Goal: Transaction & Acquisition: Purchase product/service

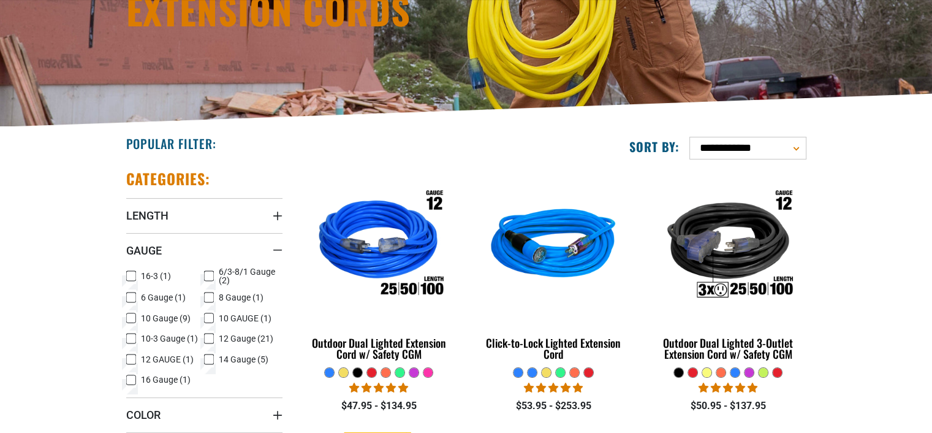
click at [127, 296] on icon at bounding box center [131, 297] width 10 height 16
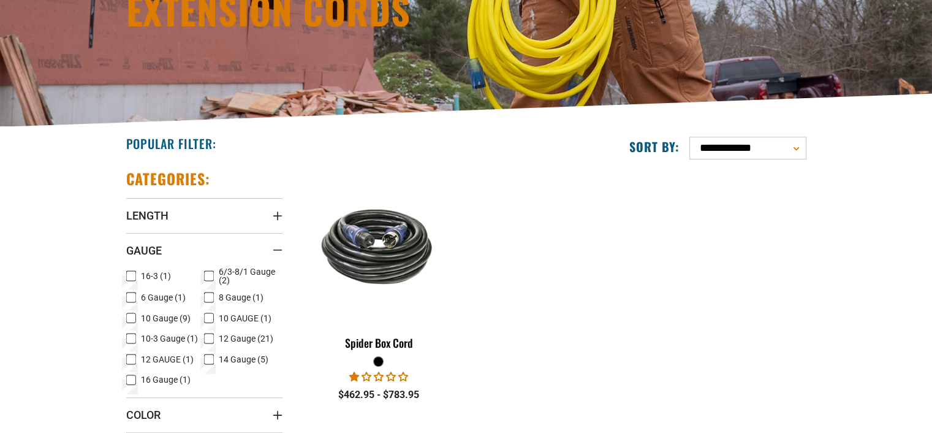
scroll to position [245, 0]
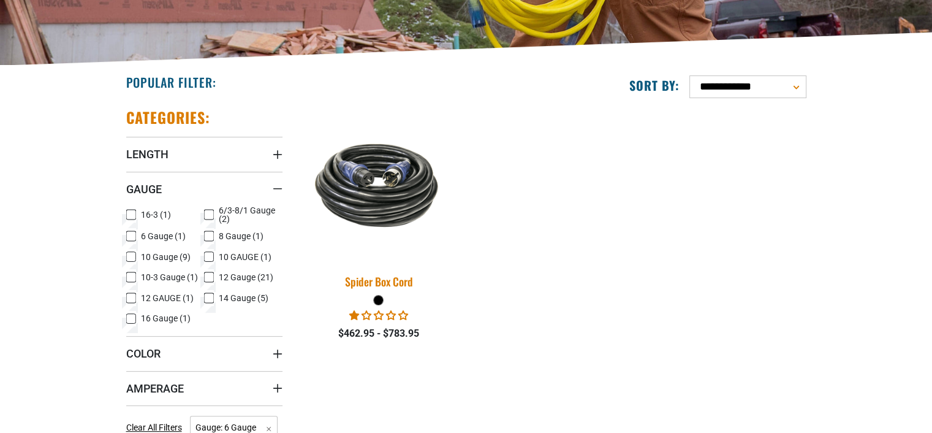
click at [392, 208] on img at bounding box center [379, 184] width 172 height 105
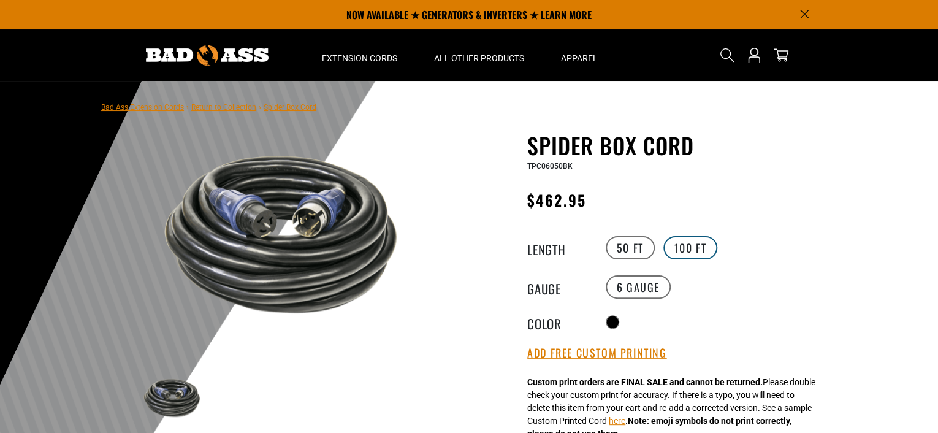
click at [672, 244] on label "100 FT" at bounding box center [690, 247] width 55 height 23
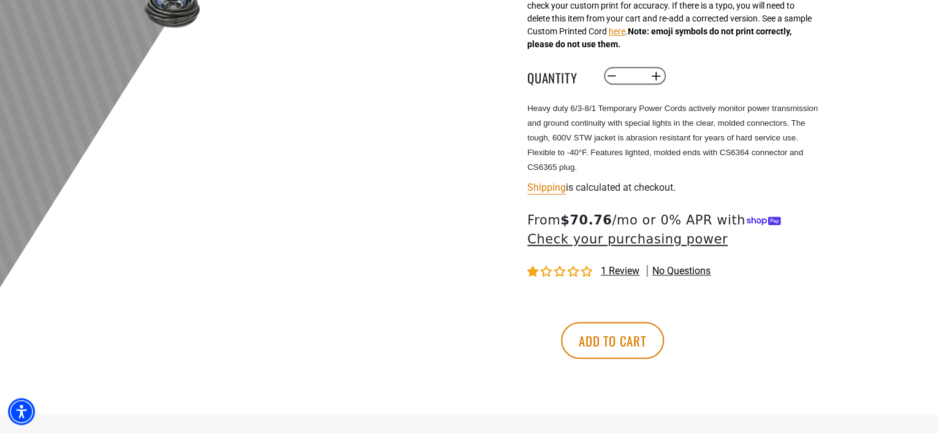
scroll to position [429, 0]
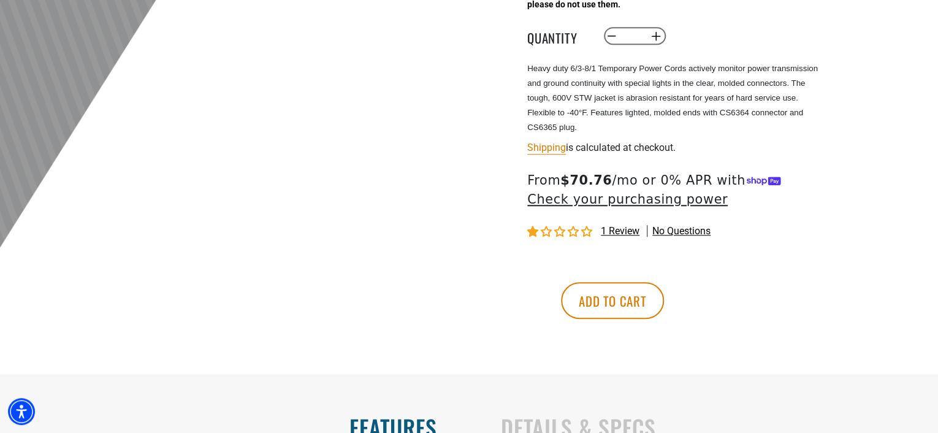
click at [605, 228] on span "1 review" at bounding box center [620, 231] width 39 height 12
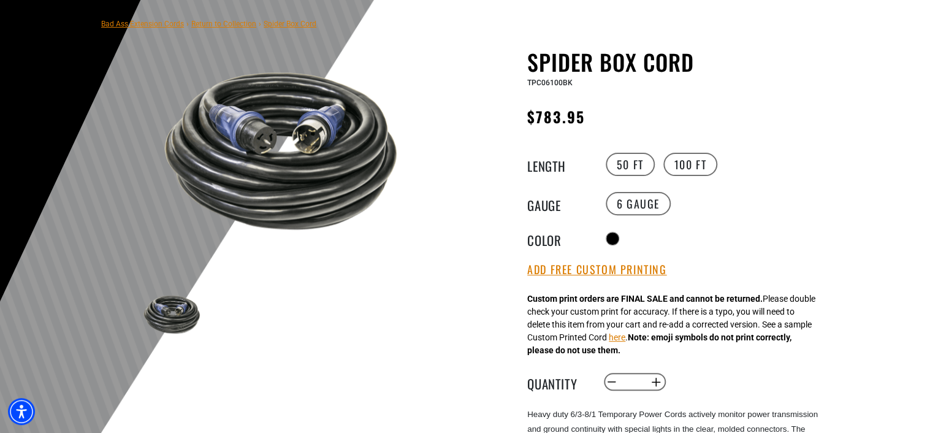
scroll to position [123, 0]
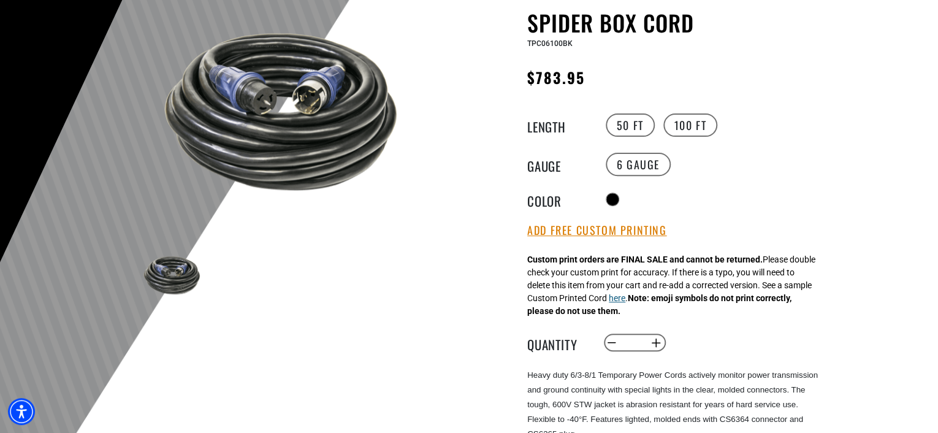
click at [625, 300] on button "here" at bounding box center [617, 298] width 17 height 13
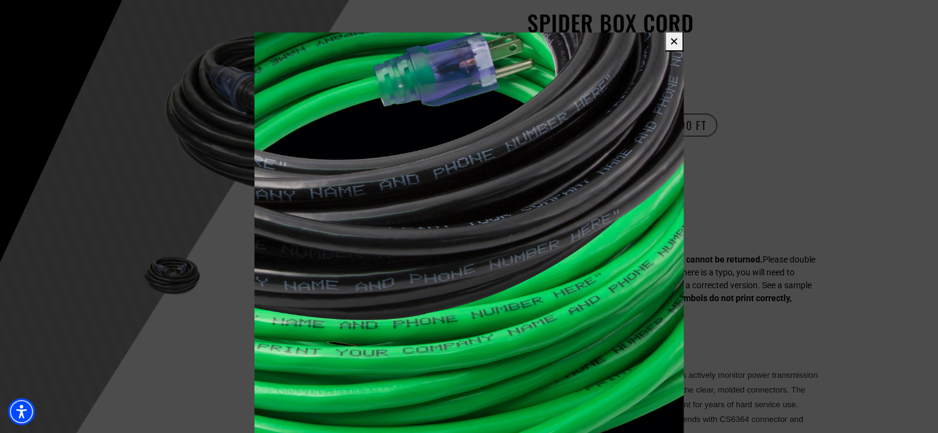
click at [675, 40] on button "✕" at bounding box center [673, 41] width 19 height 20
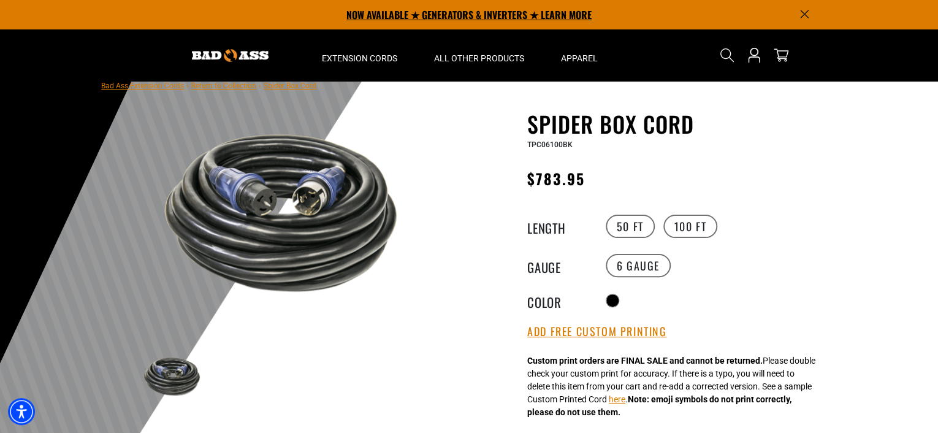
scroll to position [0, 0]
